Goal: Navigation & Orientation: Find specific page/section

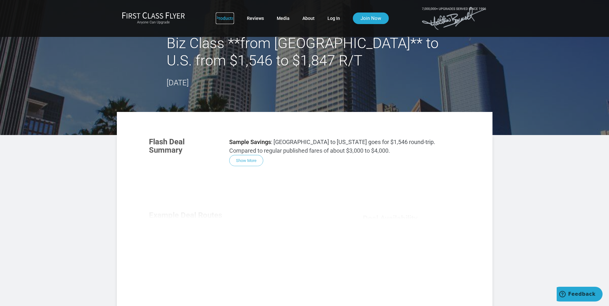
click at [232, 18] on link "Products" at bounding box center [225, 19] width 18 height 12
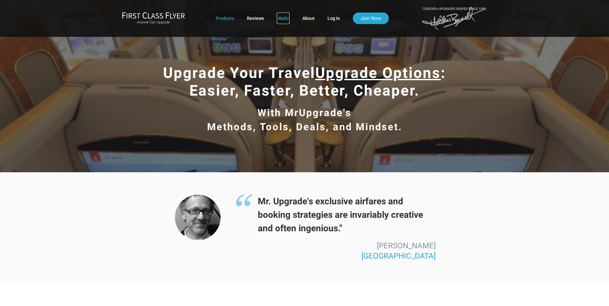
click at [285, 19] on link "Media" at bounding box center [283, 19] width 13 height 12
